Goal: Transaction & Acquisition: Purchase product/service

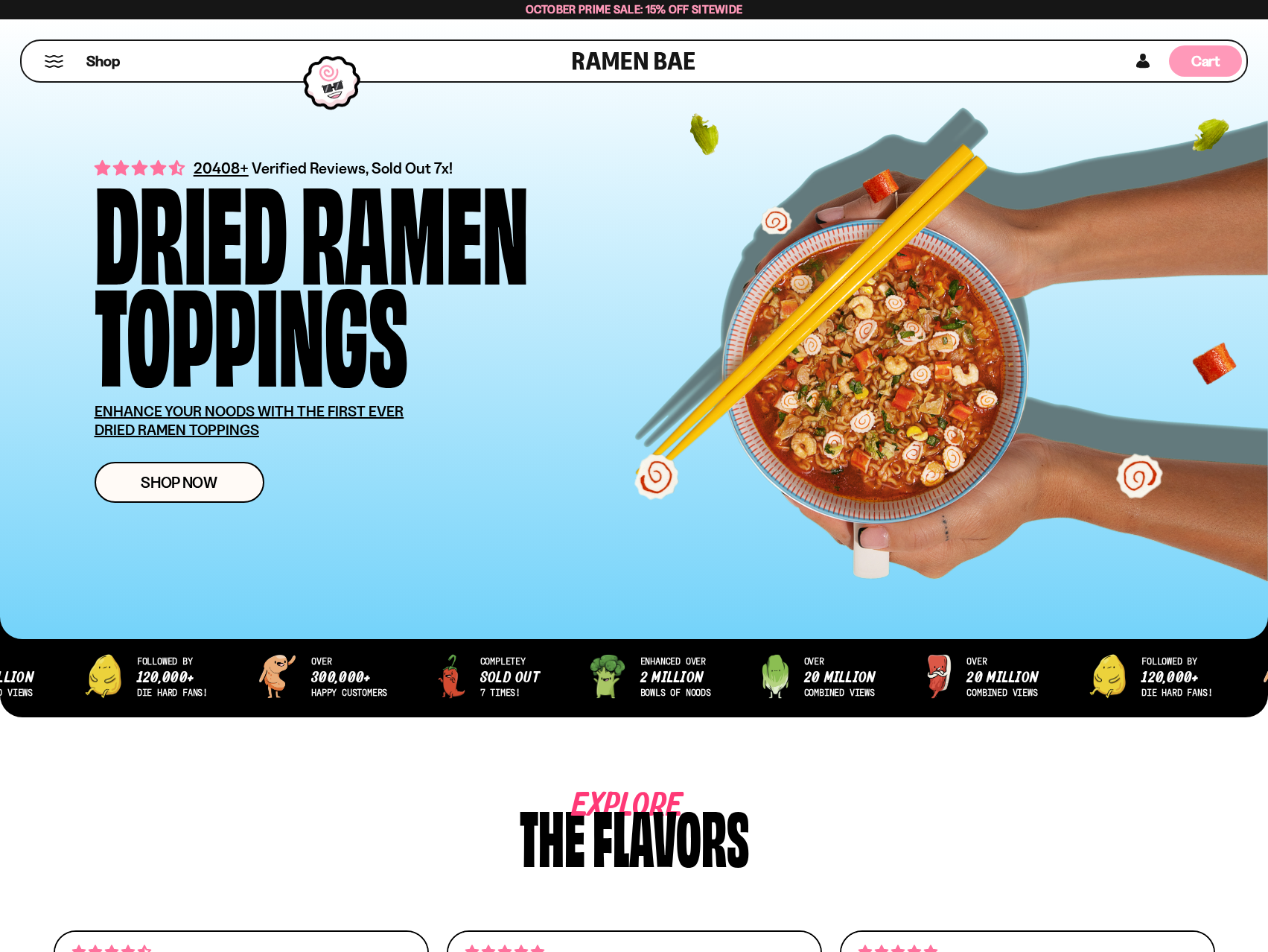
click at [1196, 50] on div "Cart D0381C2F-513E-4F90-8A41-6F0A75DCBAAA" at bounding box center [1206, 61] width 73 height 31
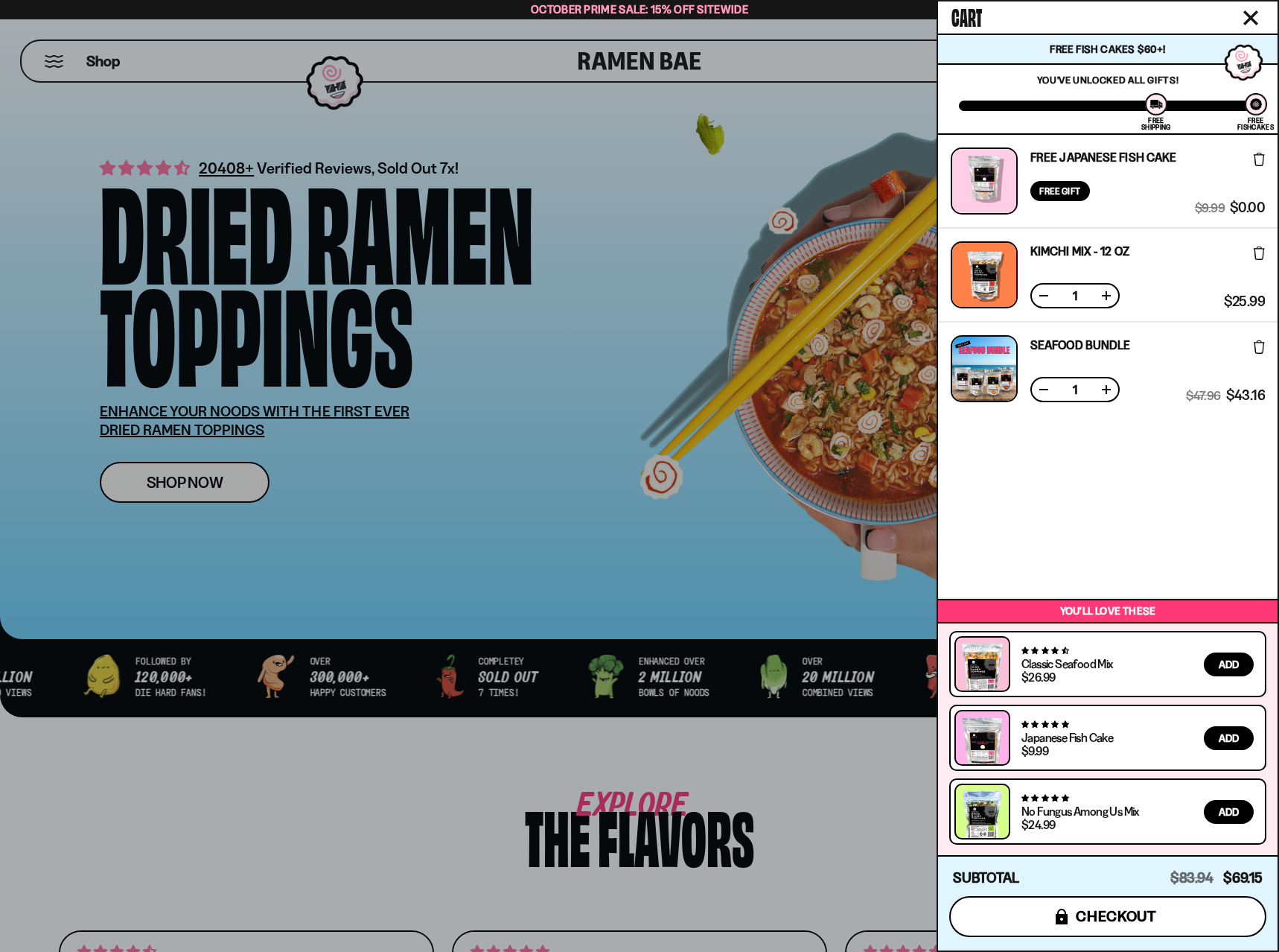
click at [1163, 913] on button "icons8-lock checkout" at bounding box center [1107, 916] width 318 height 41
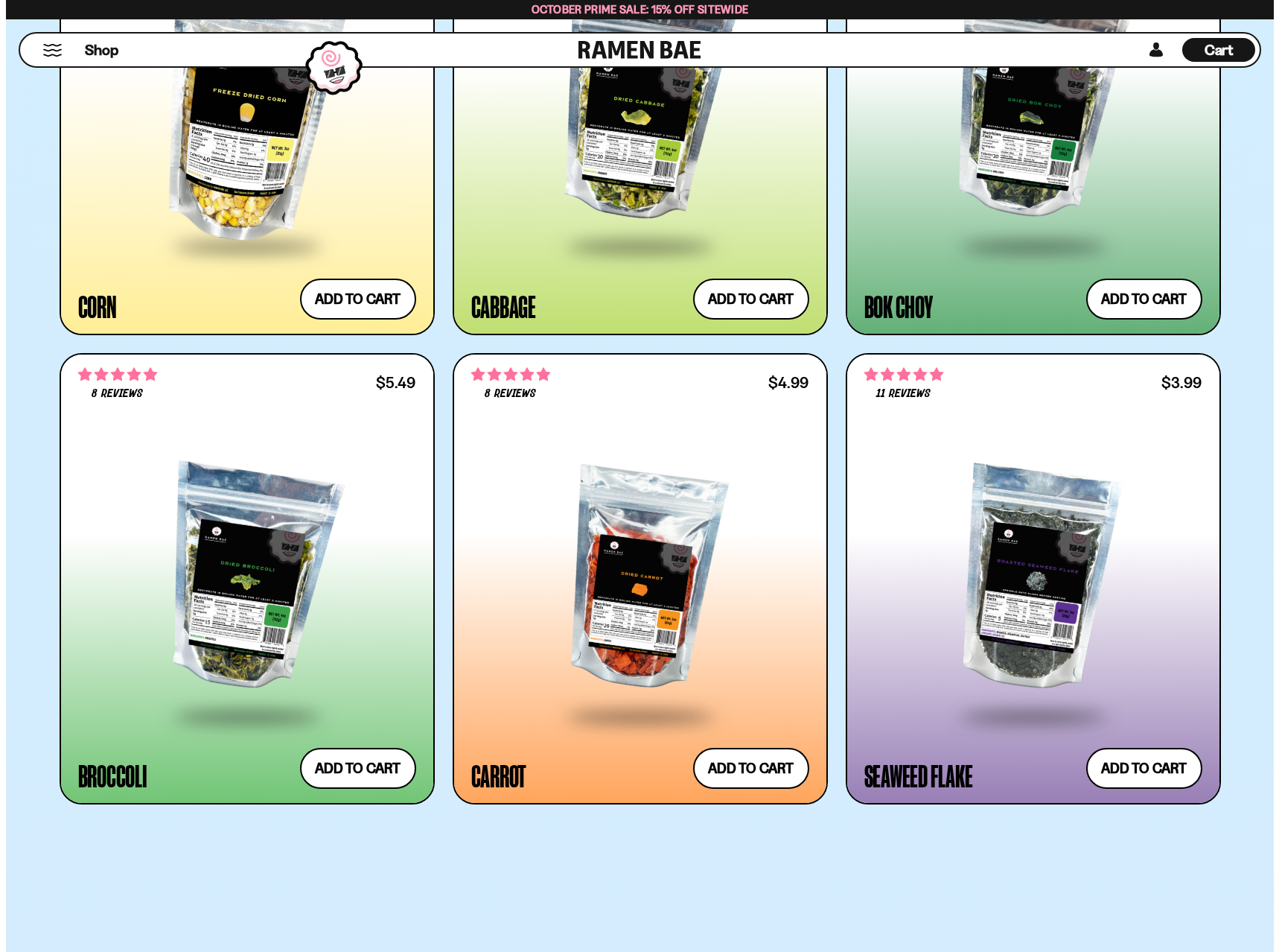
scroll to position [4369, 0]
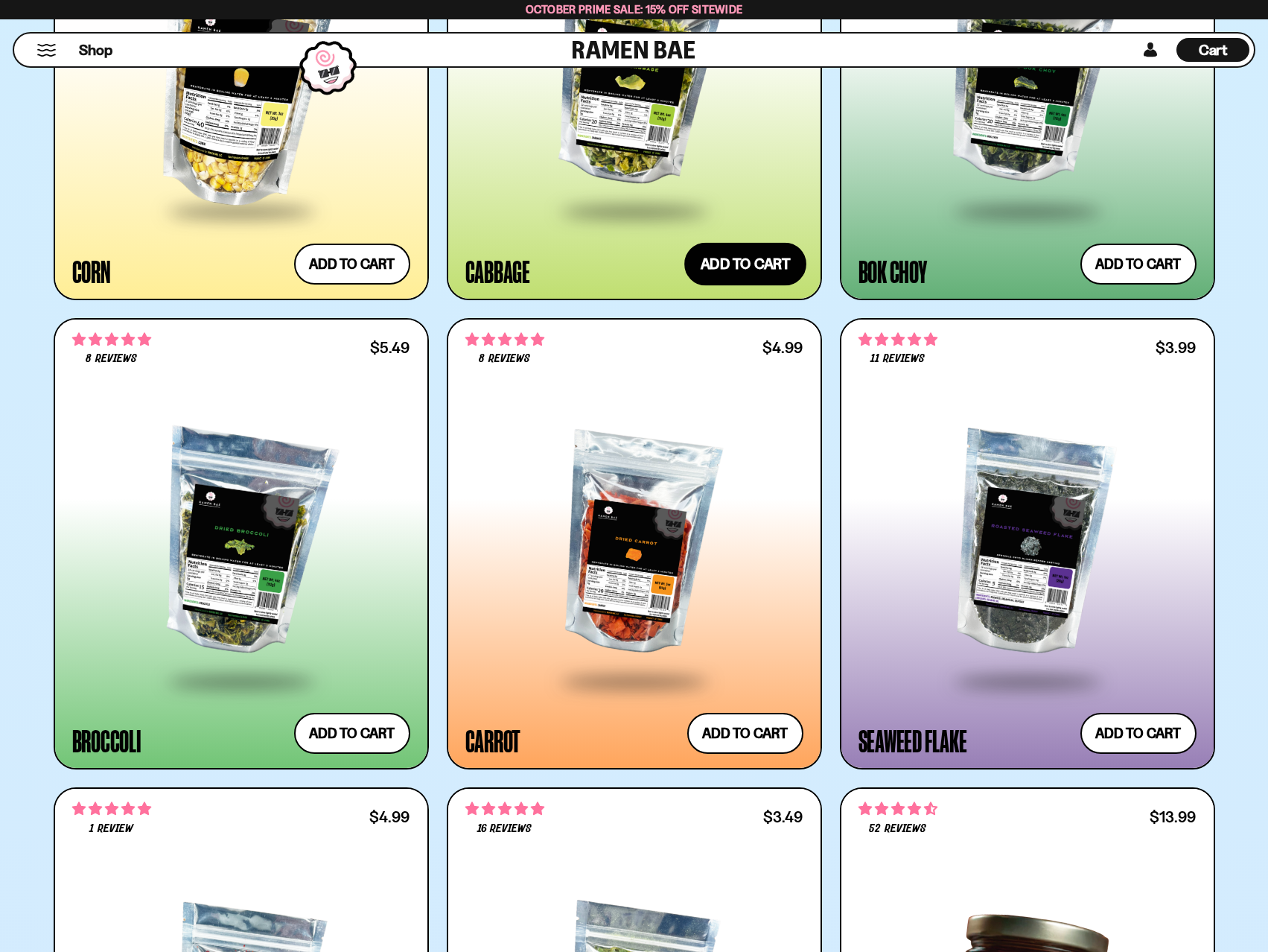
click at [755, 256] on button "Add to cart Add ― Regular price $5.49 Regular price Sale price $5.49 Unit price…" at bounding box center [745, 263] width 122 height 43
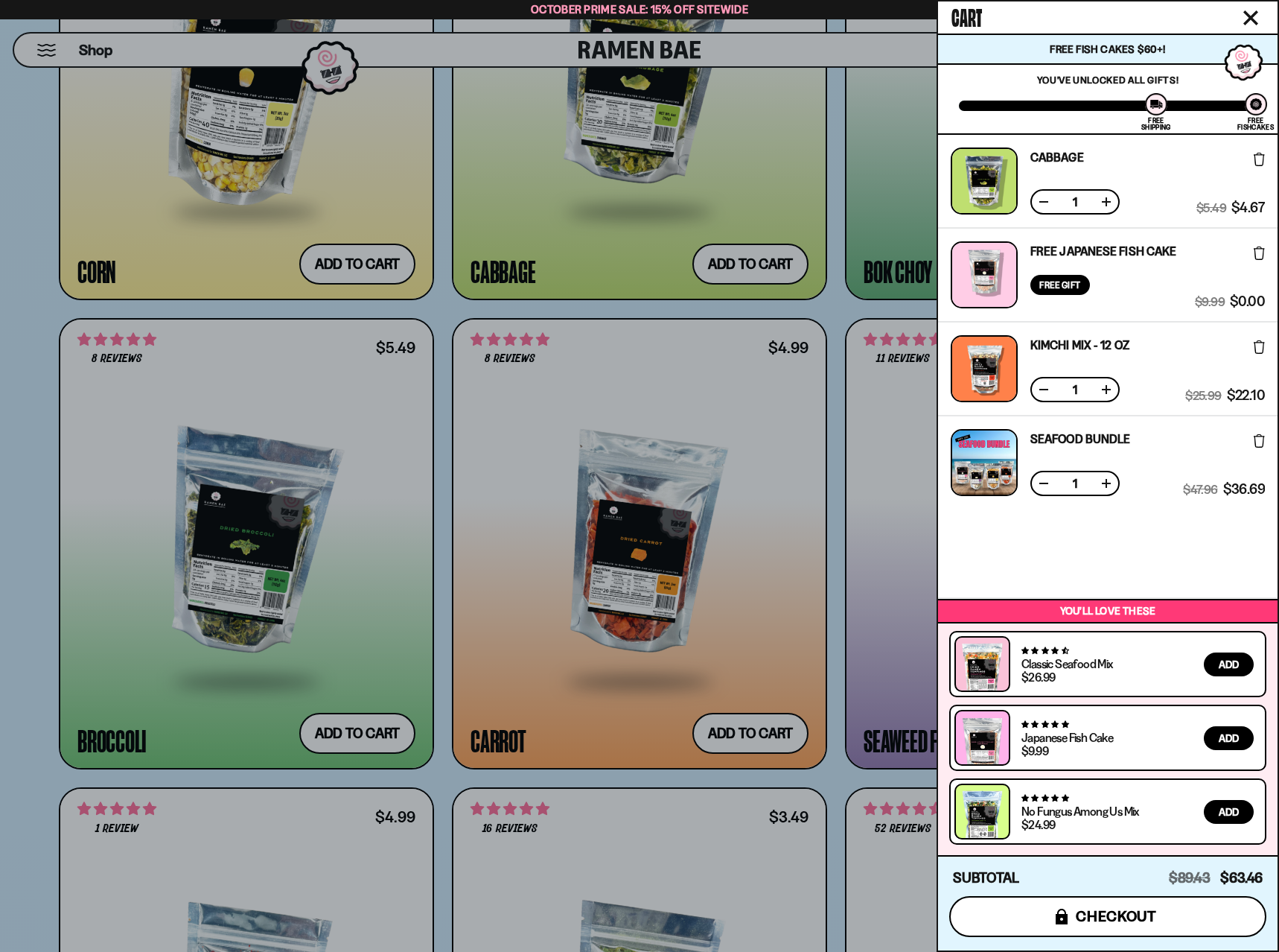
click at [1181, 921] on button "icons8-lock checkout" at bounding box center [1107, 916] width 318 height 41
